Goal: Navigation & Orientation: Go to known website

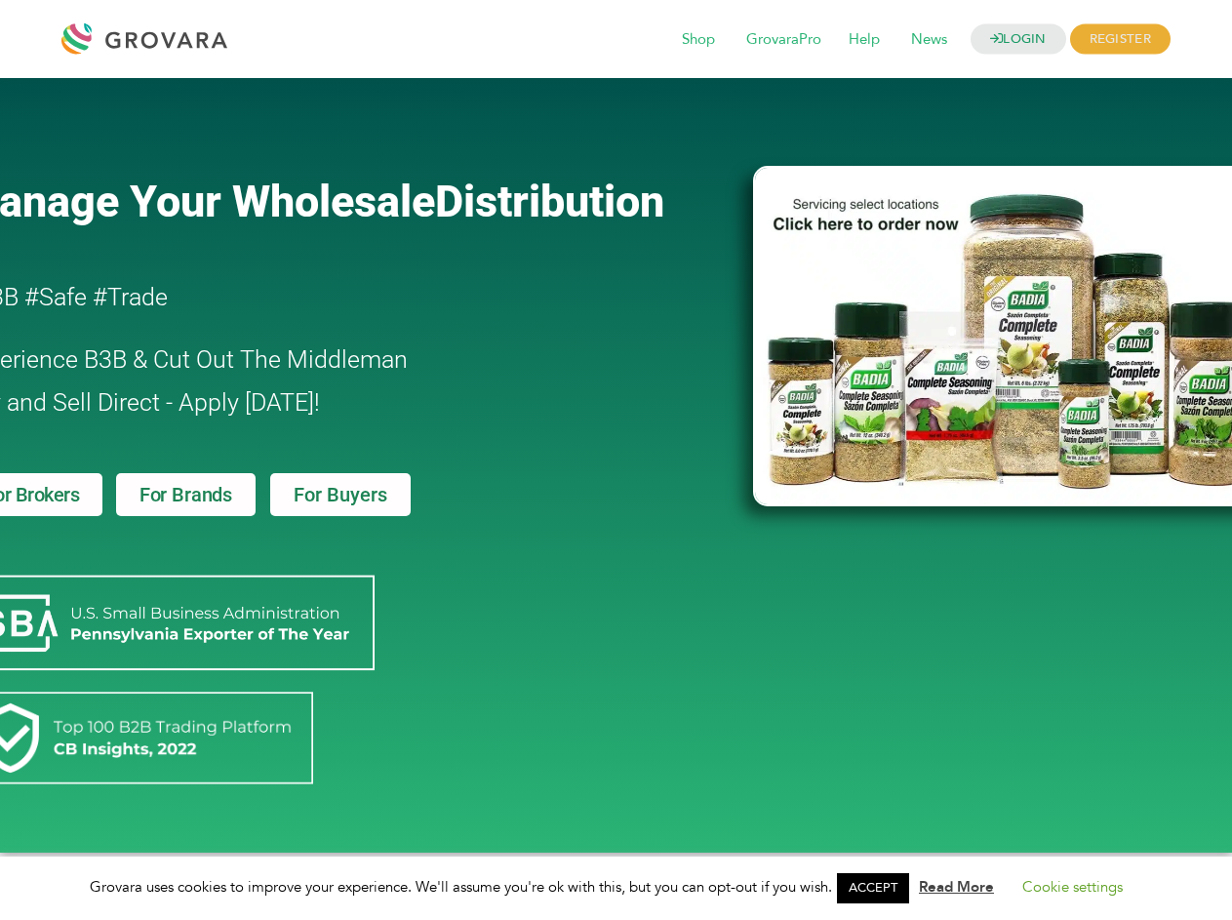
click at [879, 888] on link "ACCEPT" at bounding box center [873, 888] width 72 height 30
